Goal: Use online tool/utility: Utilize a website feature to perform a specific function

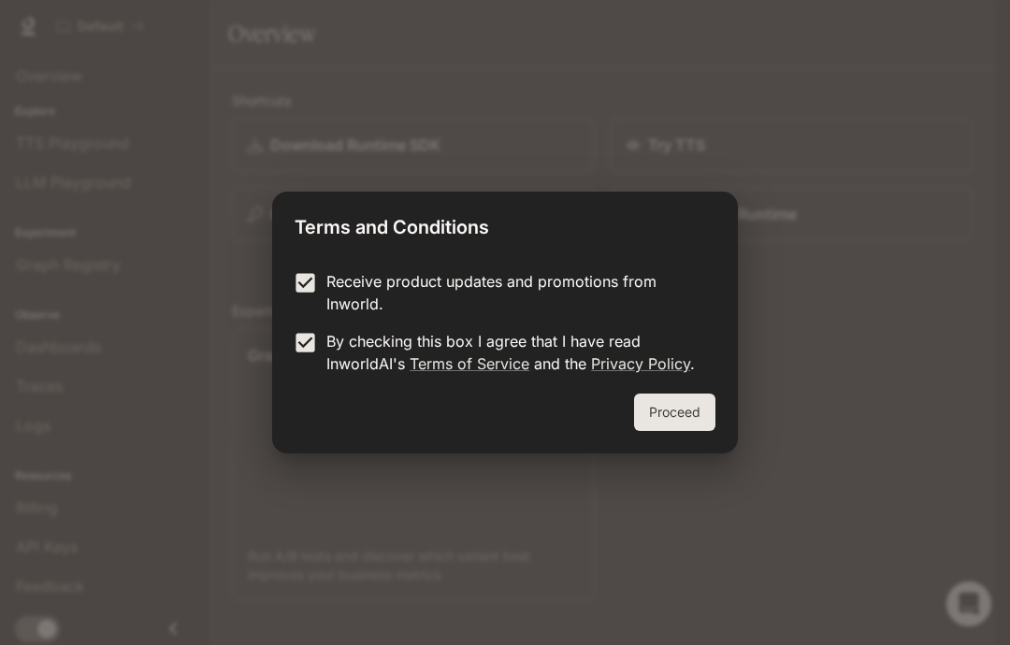
click at [673, 412] on button "Proceed" at bounding box center [674, 412] width 81 height 37
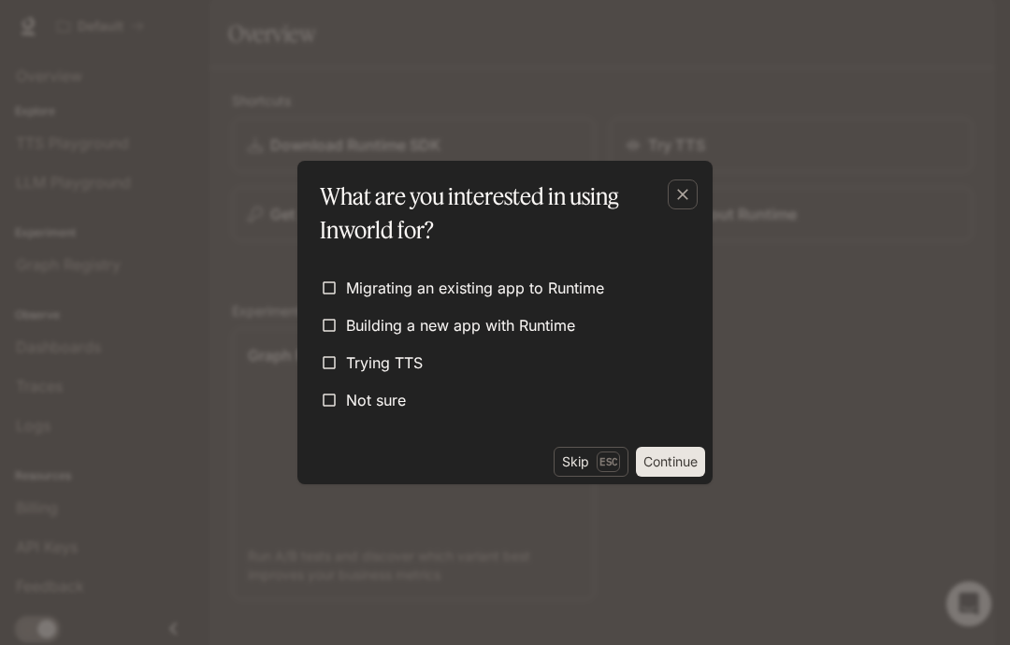
click at [680, 204] on div "button" at bounding box center [682, 194] width 30 height 30
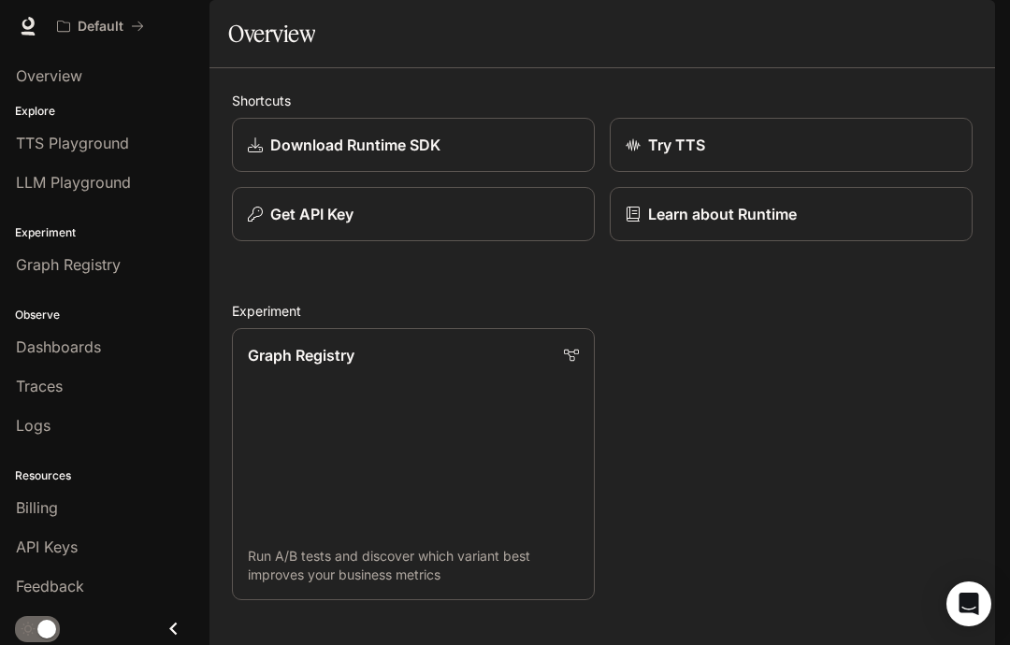
click at [308, 440] on link "Graph Registry Run A/B tests and discover which variant best improves your busi…" at bounding box center [413, 464] width 363 height 272
click at [37, 77] on span "Overview" at bounding box center [49, 75] width 66 height 22
click at [40, 59] on link "Overview" at bounding box center [104, 76] width 194 height 36
click at [860, 156] on div "Try TTS" at bounding box center [790, 145] width 331 height 22
